Goal: Task Accomplishment & Management: Complete application form

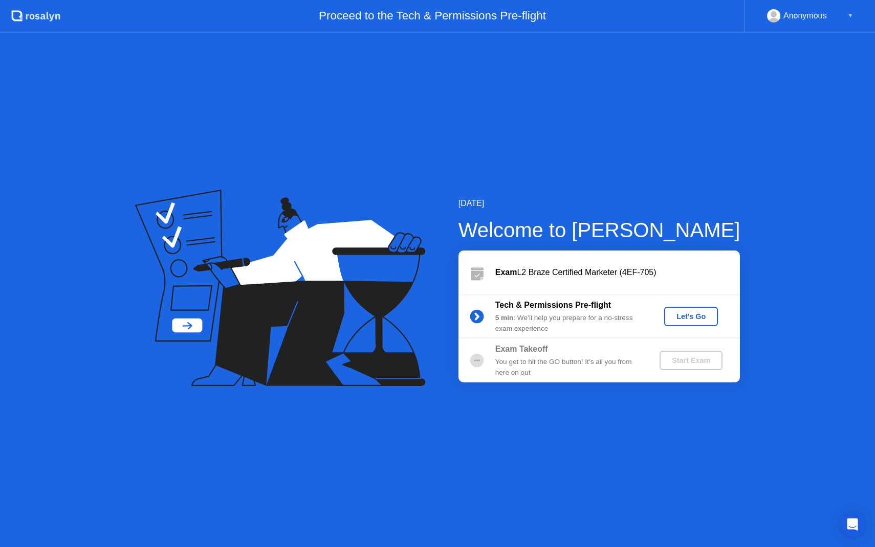
click at [695, 319] on div "Let's Go" at bounding box center [691, 316] width 46 height 8
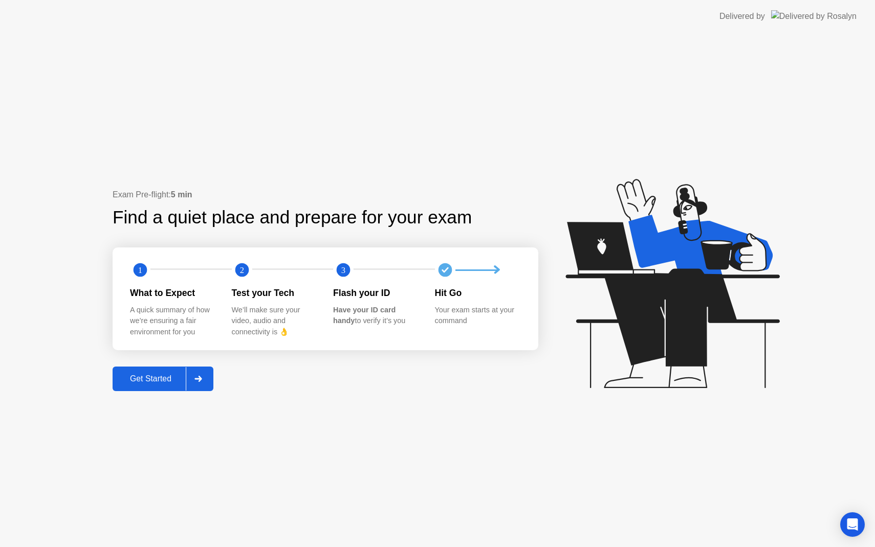
click at [146, 378] on div "Get Started" at bounding box center [151, 378] width 70 height 9
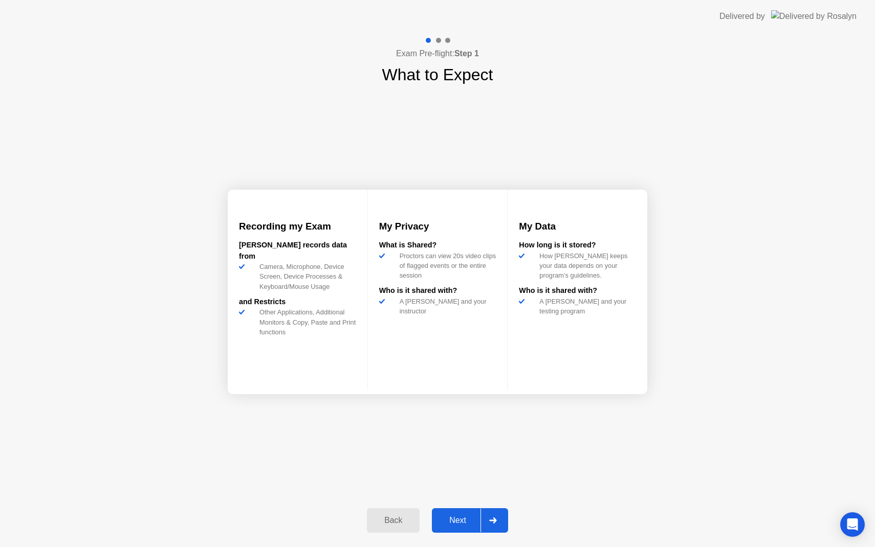
click at [463, 524] on div "Next" at bounding box center [458, 520] width 46 height 9
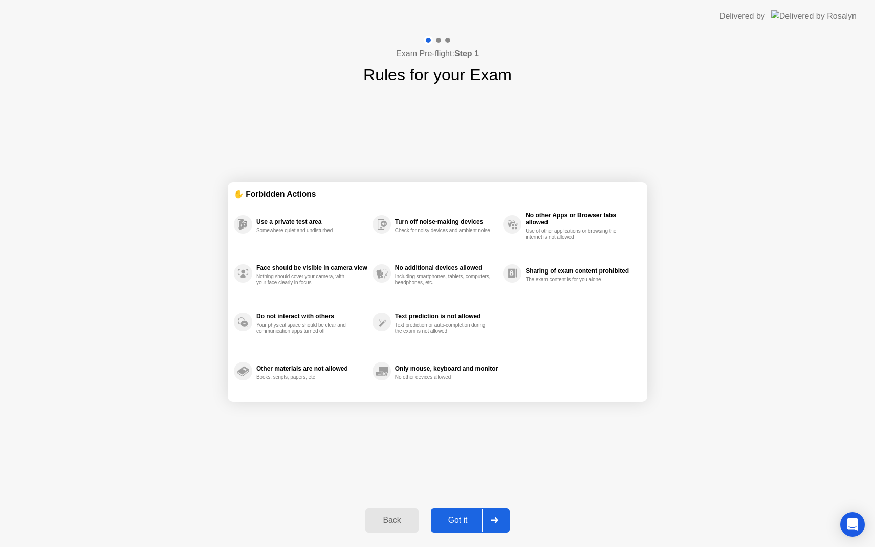
click at [463, 524] on div "Got it" at bounding box center [458, 520] width 48 height 9
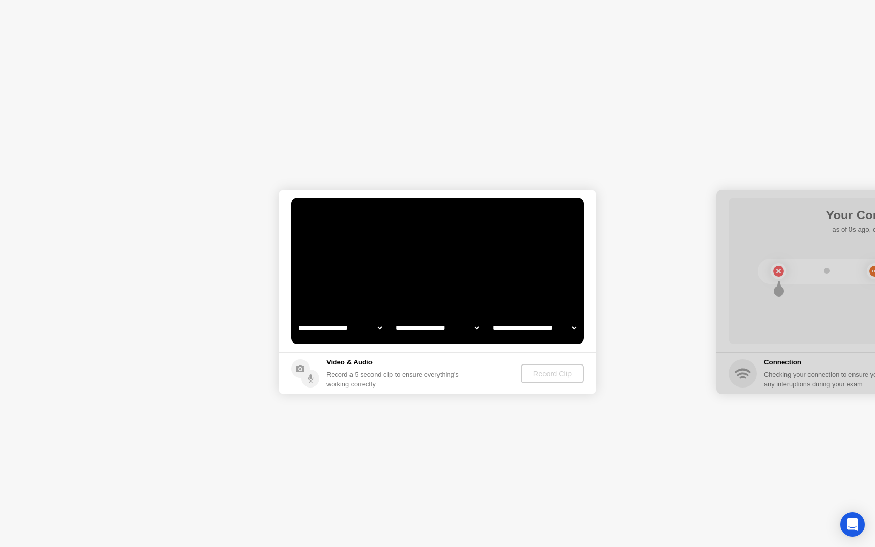
select select "**********"
select select "*******"
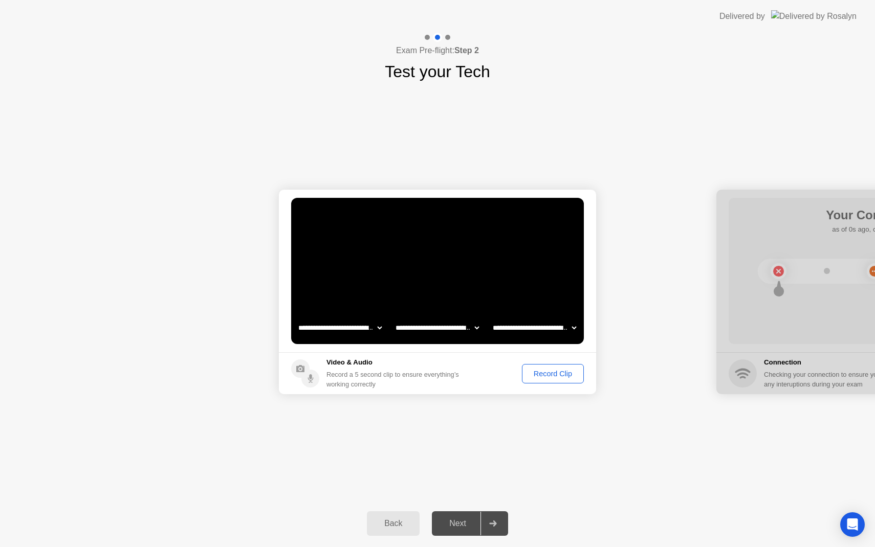
click at [467, 523] on div "Next" at bounding box center [458, 523] width 46 height 9
click at [555, 371] on div "Record Clip" at bounding box center [552, 374] width 55 height 8
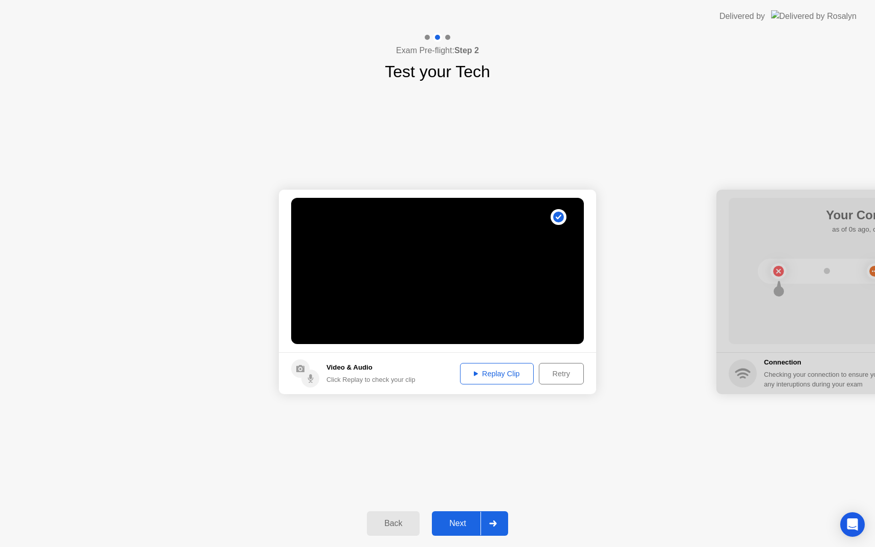
click at [469, 521] on div "Next" at bounding box center [458, 523] width 46 height 9
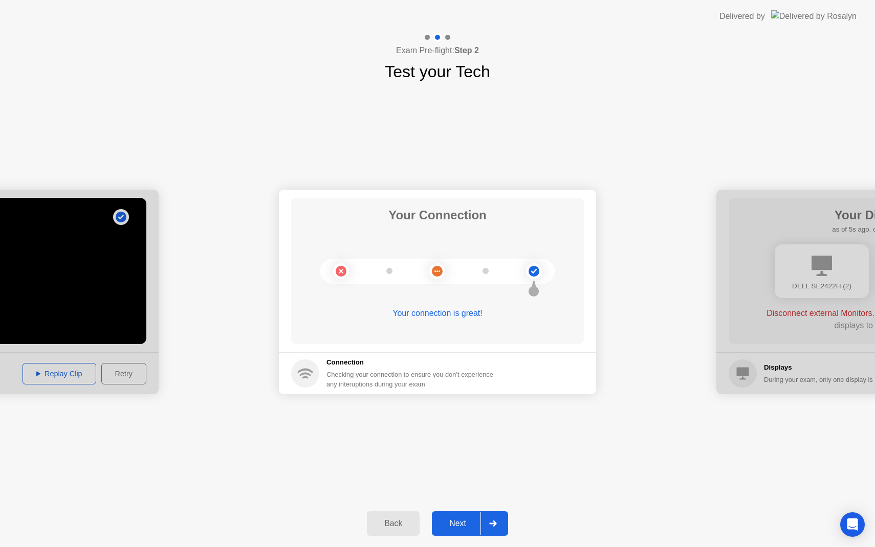
click at [465, 522] on div "Next" at bounding box center [458, 523] width 46 height 9
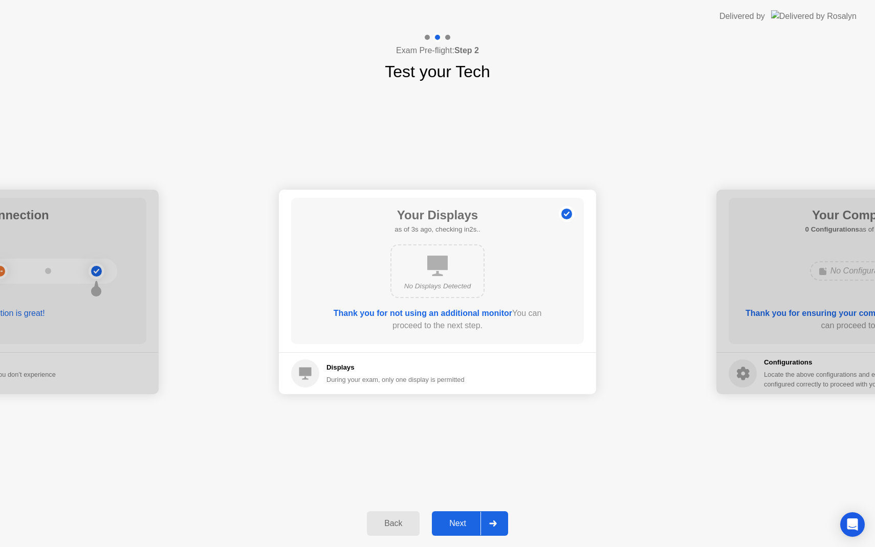
click at [470, 521] on div "Next" at bounding box center [458, 523] width 46 height 9
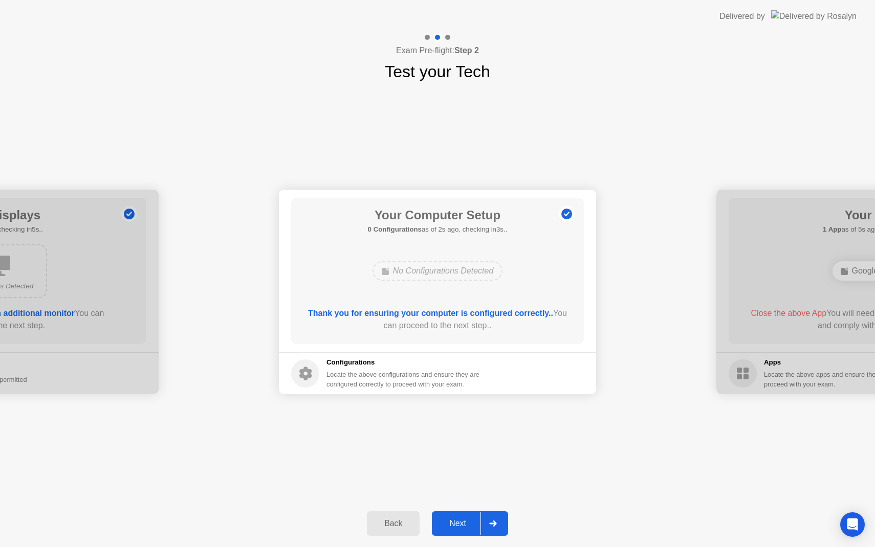
click at [466, 525] on div "Next" at bounding box center [458, 523] width 46 height 9
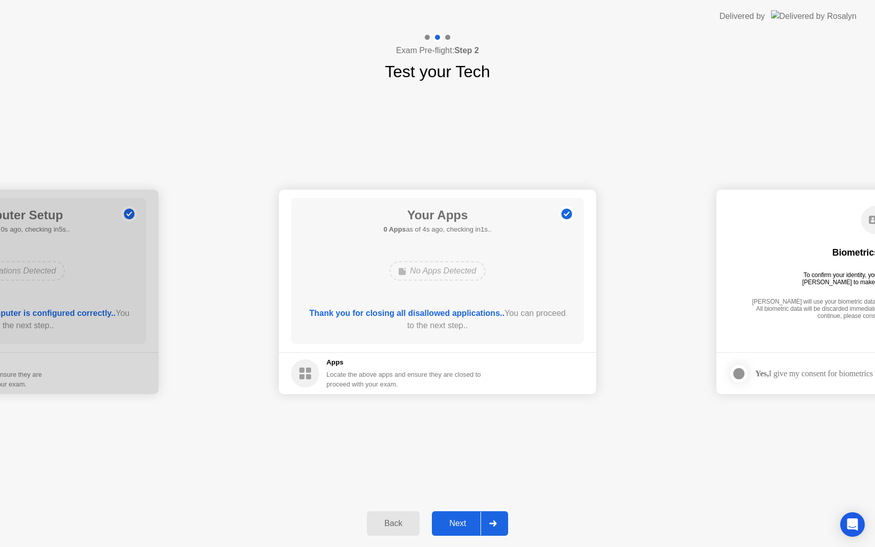
click at [461, 519] on div "Next" at bounding box center [458, 523] width 46 height 9
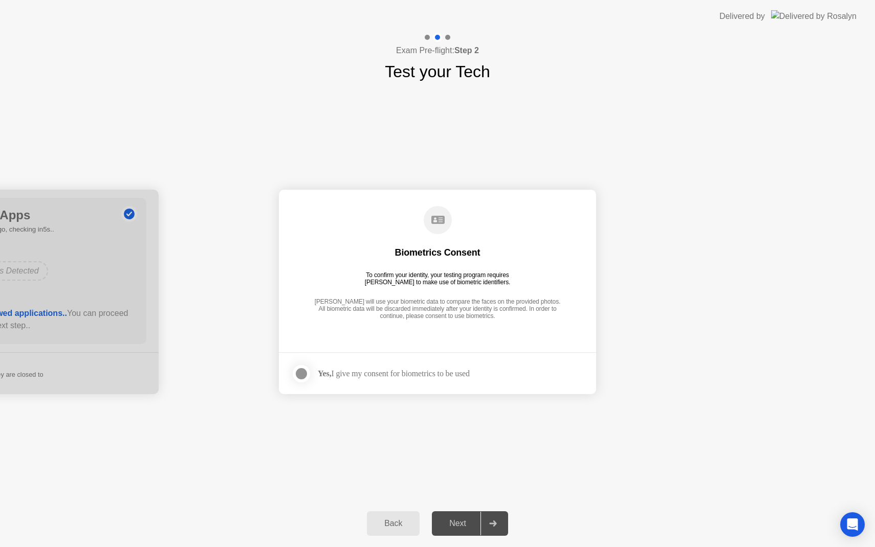
click at [307, 376] on div at bounding box center [301, 374] width 12 height 12
click at [470, 526] on div "Next" at bounding box center [458, 523] width 46 height 9
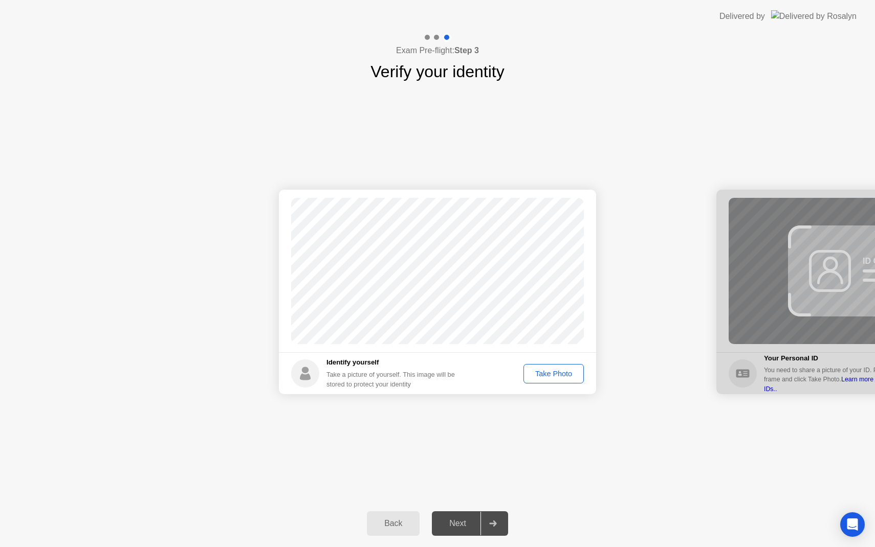
click at [565, 373] on div "Take Photo" at bounding box center [553, 374] width 53 height 8
click at [470, 525] on div "Next" at bounding box center [458, 523] width 46 height 9
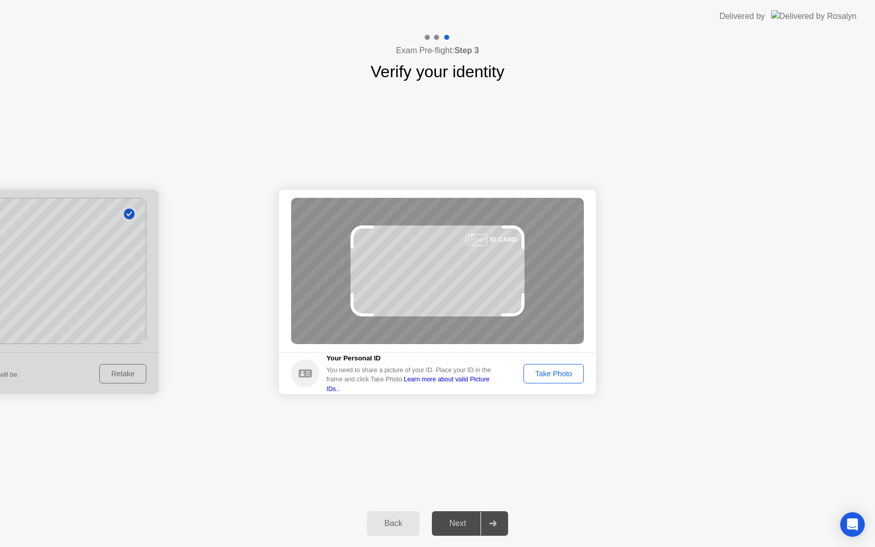
click at [541, 374] on div "Take Photo" at bounding box center [553, 374] width 53 height 8
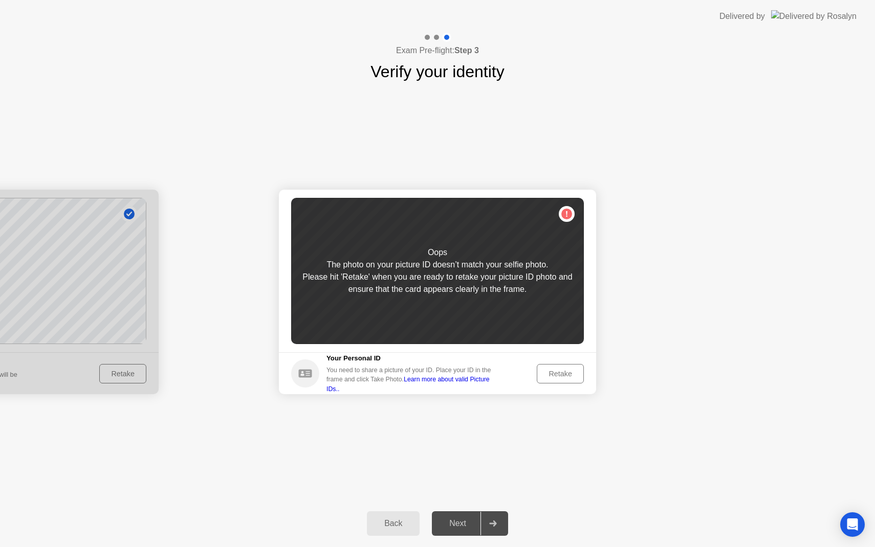
click at [550, 375] on div "Retake" at bounding box center [560, 374] width 40 height 8
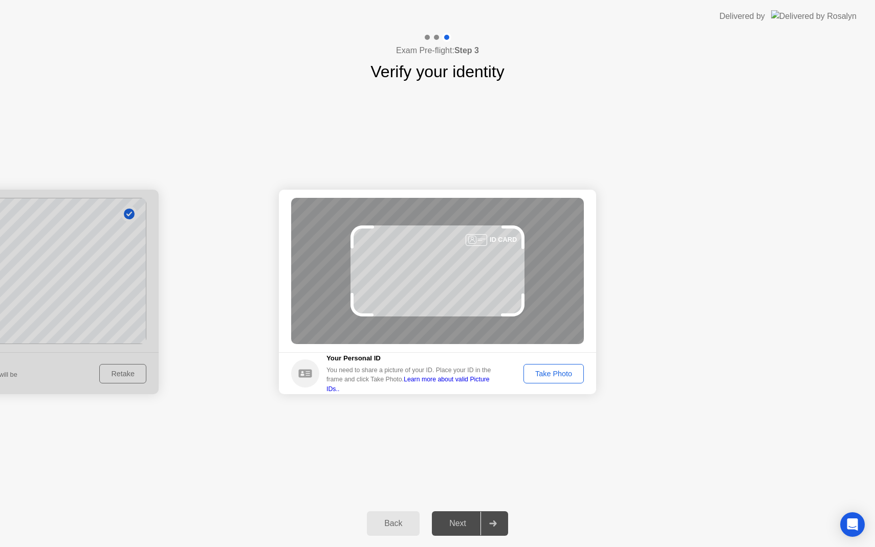
click at [546, 377] on div "Take Photo" at bounding box center [553, 374] width 53 height 8
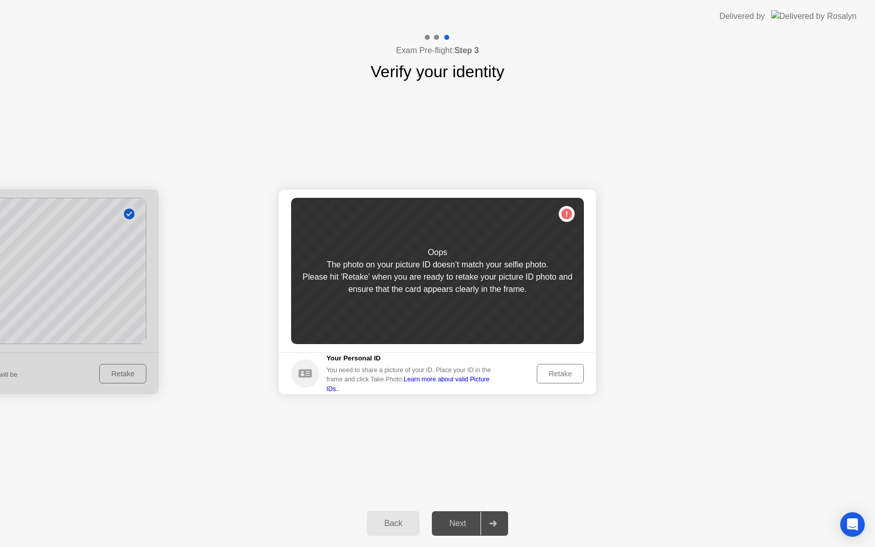
click at [549, 377] on div "Retake" at bounding box center [560, 374] width 40 height 8
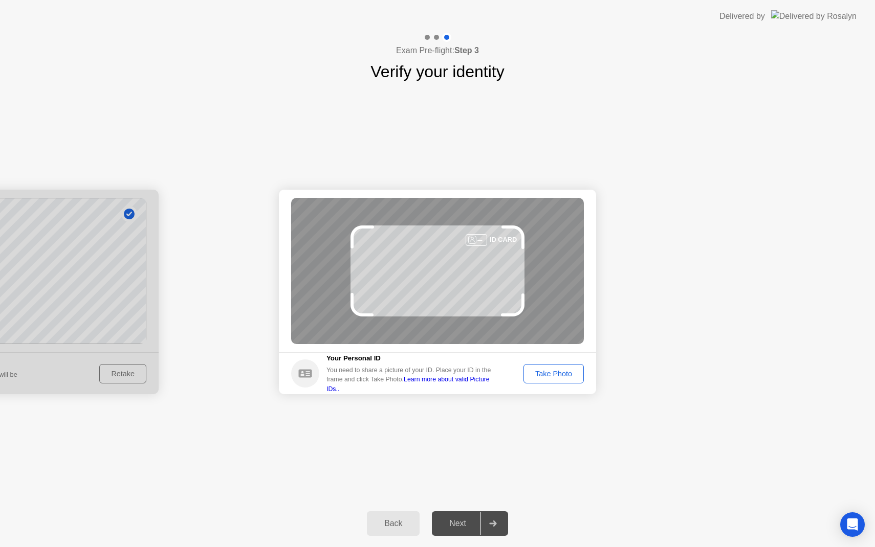
click at [548, 378] on div "Take Photo" at bounding box center [553, 374] width 53 height 8
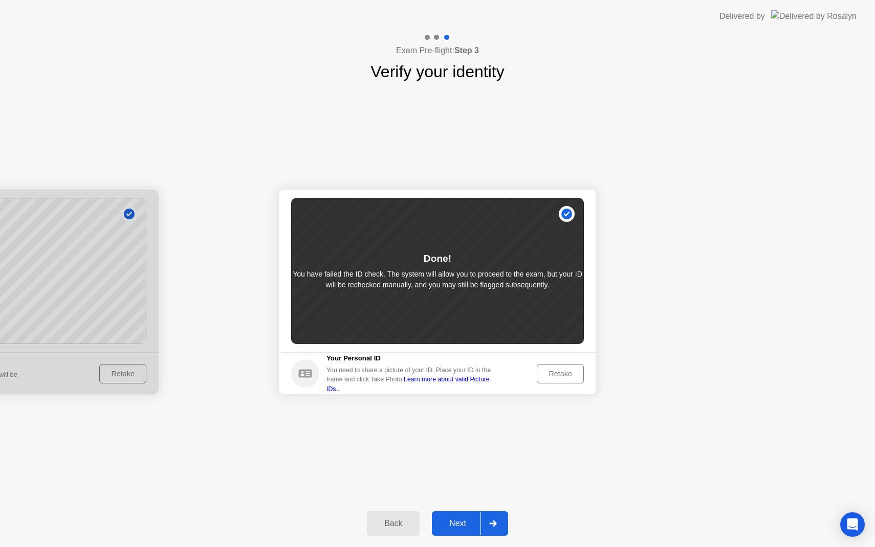
click at [455, 523] on div "Next" at bounding box center [458, 523] width 46 height 9
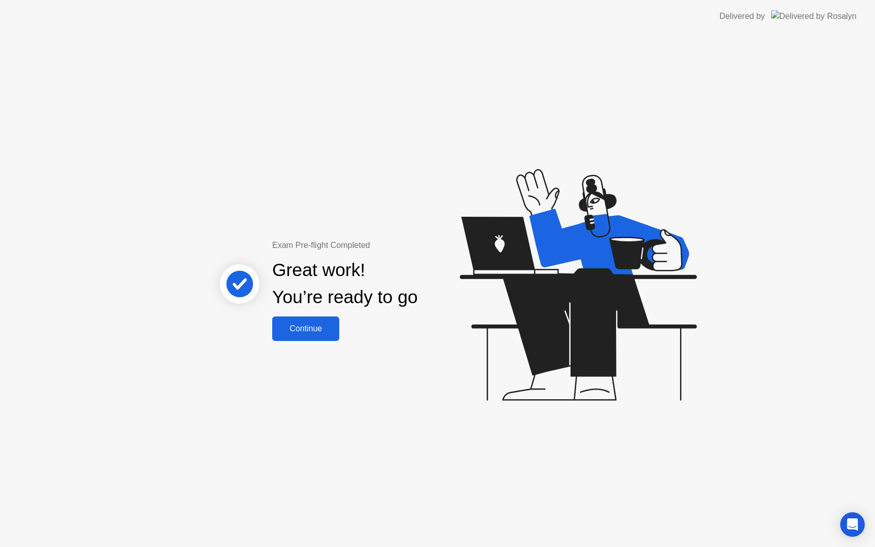
click at [318, 326] on div "Continue" at bounding box center [305, 328] width 61 height 9
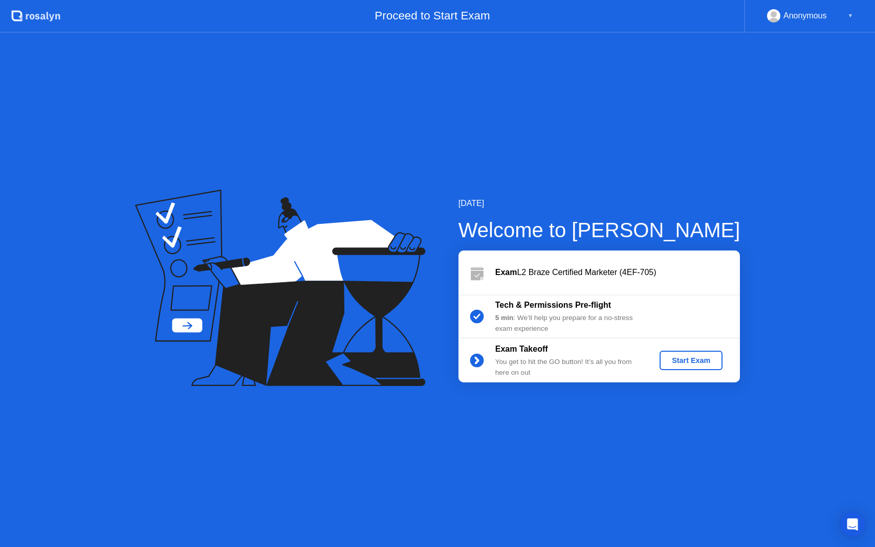
click at [688, 363] on div "Start Exam" at bounding box center [690, 360] width 55 height 8
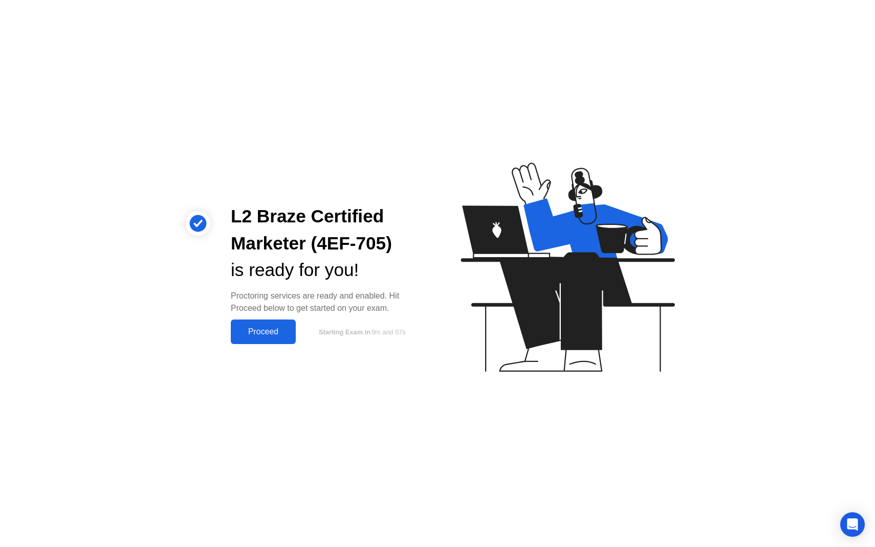
click at [270, 335] on div "Proceed" at bounding box center [263, 331] width 59 height 9
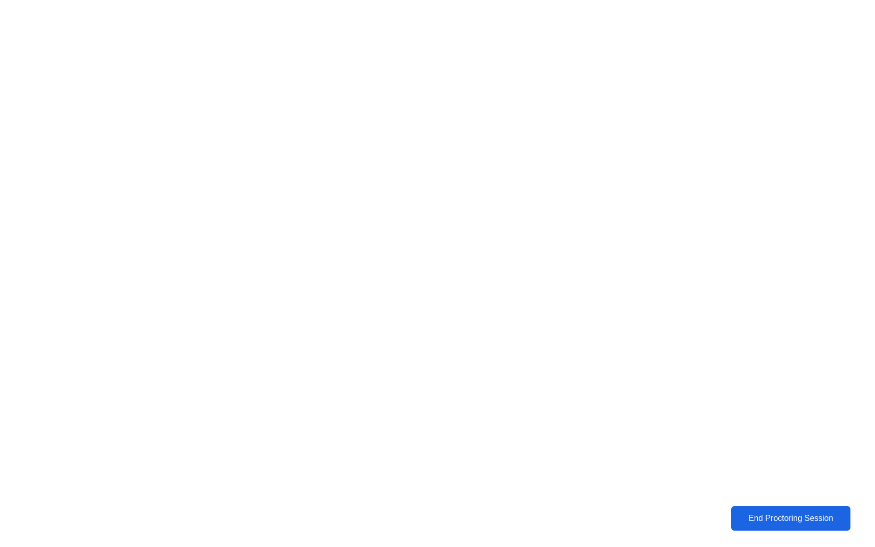
click at [765, 514] on div "End Proctoring Session" at bounding box center [790, 518] width 113 height 9
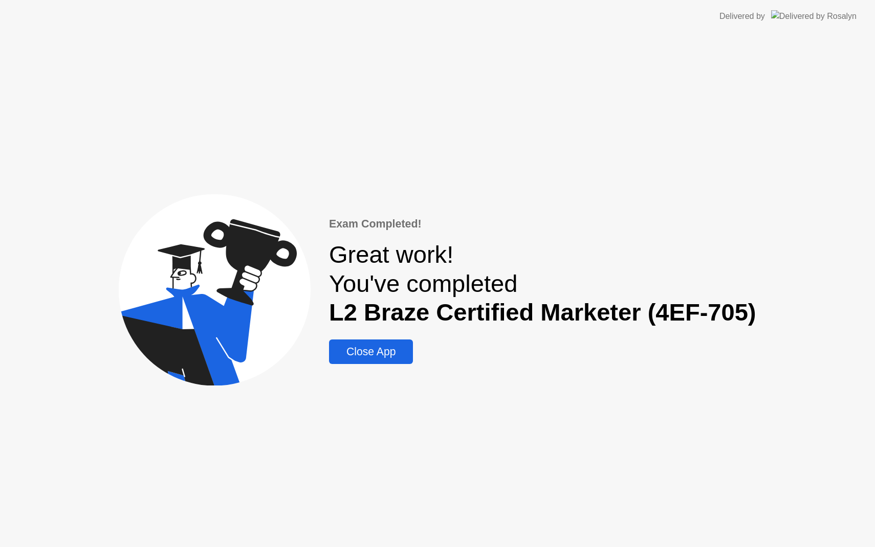
click at [394, 353] on div "Close App" at bounding box center [371, 352] width 78 height 12
